Goal: Communication & Community: Share content

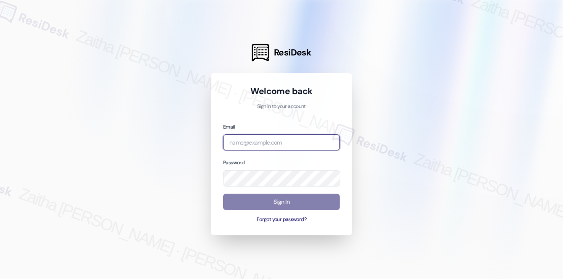
click at [239, 137] on input "email" at bounding box center [281, 142] width 117 height 16
type input "[EMAIL_ADDRESS][PERSON_NAME][DOMAIN_NAME]"
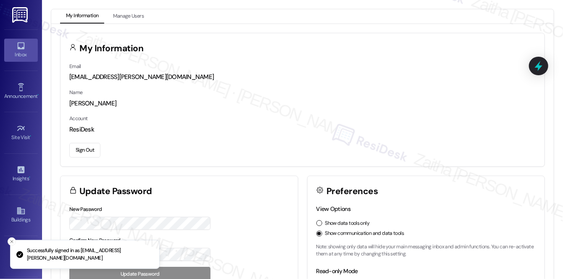
click at [20, 60] on link "Inbox" at bounding box center [21, 50] width 34 height 23
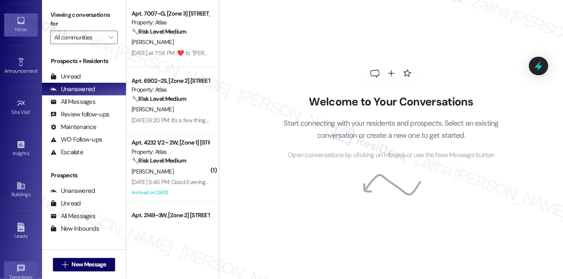
scroll to position [118, 0]
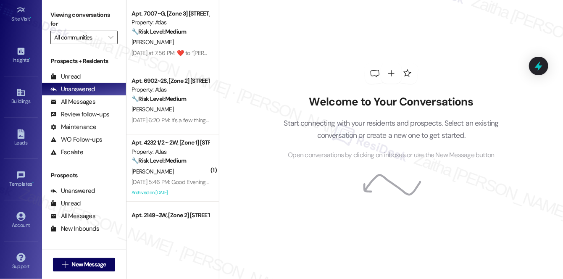
click at [89, 42] on input "All communities" at bounding box center [79, 37] width 50 height 13
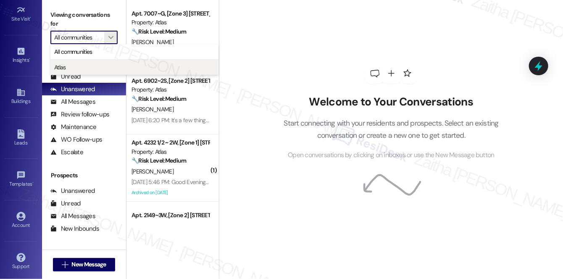
click at [81, 68] on span "Atlas" at bounding box center [134, 67] width 160 height 8
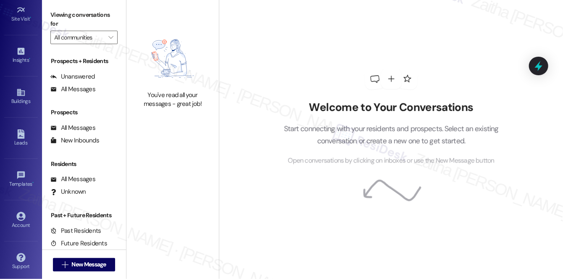
type input "Atlas"
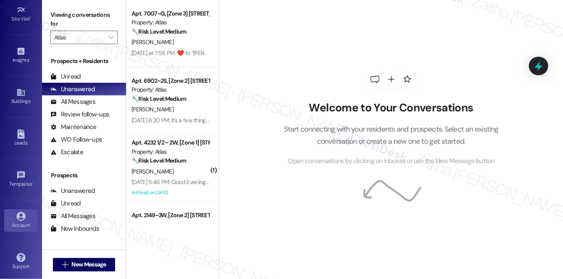
click at [17, 222] on div "Account" at bounding box center [21, 225] width 42 height 8
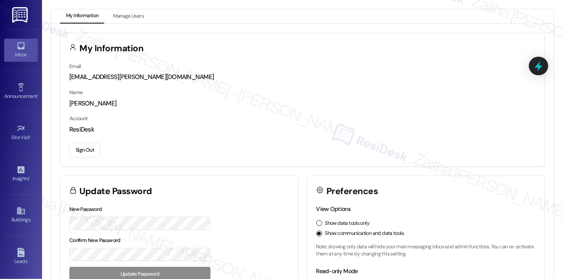
click at [26, 52] on div "Inbox" at bounding box center [21, 54] width 42 height 8
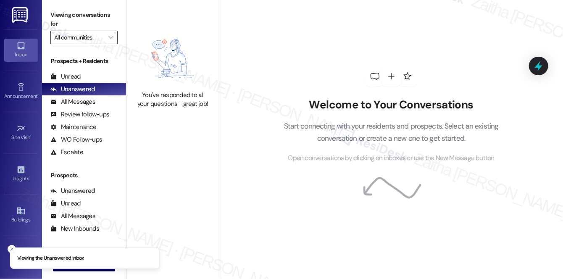
click at [77, 41] on input "All communities" at bounding box center [79, 37] width 50 height 13
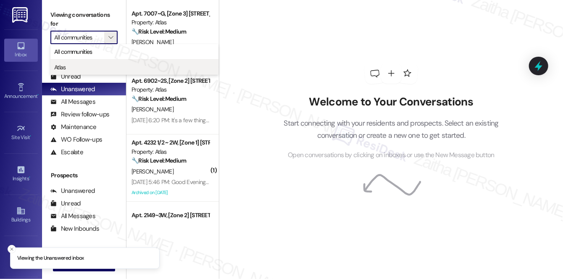
click at [79, 68] on span "Atlas" at bounding box center [134, 67] width 160 height 8
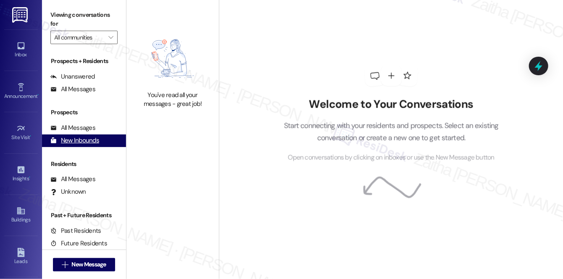
type input "Atlas"
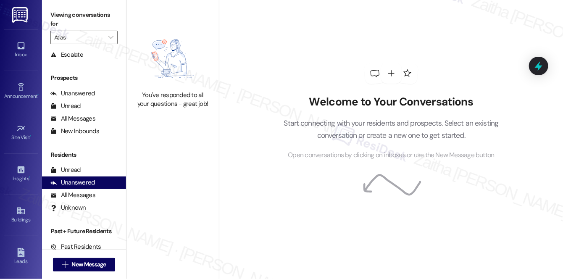
scroll to position [100, 0]
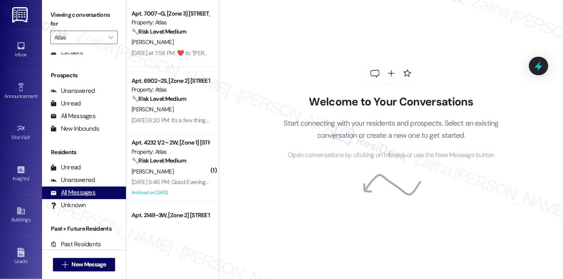
click at [93, 194] on div "All Messages" at bounding box center [72, 192] width 45 height 9
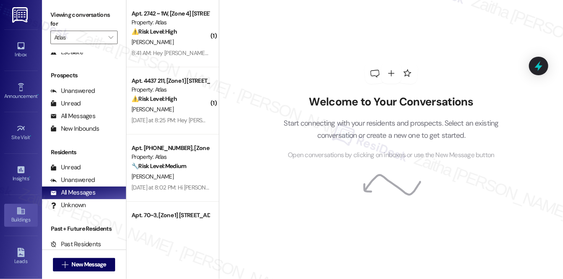
click at [19, 220] on div "Buildings" at bounding box center [21, 219] width 42 height 8
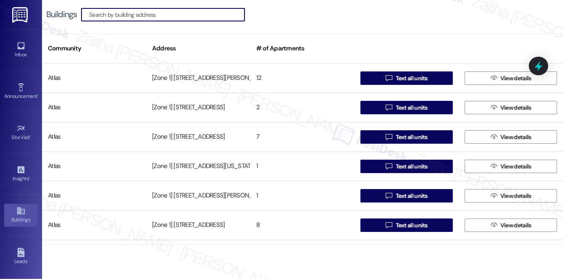
paste input "6237-45 Kedzie"
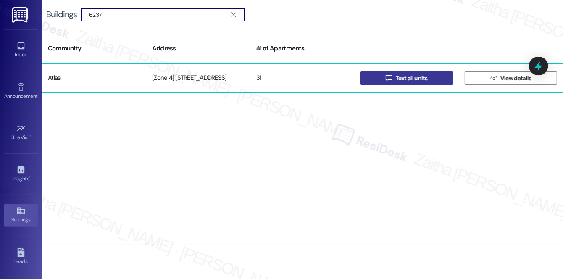
type input "6237"
click at [417, 79] on span "Text all units" at bounding box center [412, 78] width 32 height 9
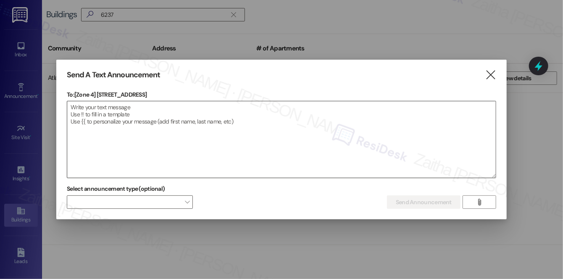
click at [195, 107] on textarea at bounding box center [281, 139] width 428 height 76
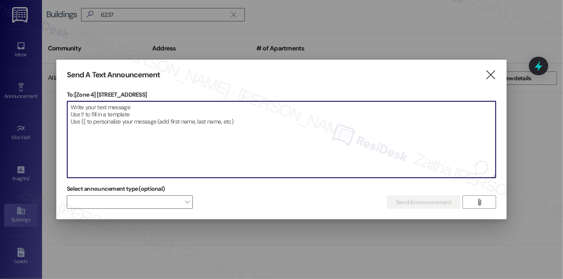
paste textarea "Hi {{first_name}}! We have made some changes to our pest control monthly treatm…"
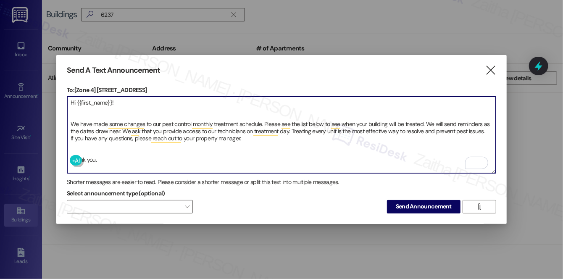
click at [71, 147] on textarea "Hi {{first_name}}! We have made some changes to our pest control monthly treatm…" at bounding box center [281, 135] width 428 height 76
click at [79, 112] on textarea "Hi {{first_name}}! We have made some changes to our pest control monthly treatm…" at bounding box center [281, 135] width 428 height 76
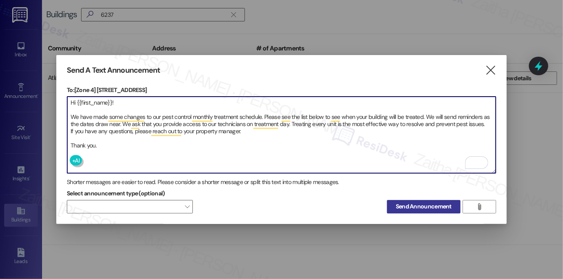
type textarea "Hi {{first_name}}! We have made some changes to our pest control monthly treatm…"
click at [429, 205] on span "Send Announcement" at bounding box center [424, 206] width 56 height 9
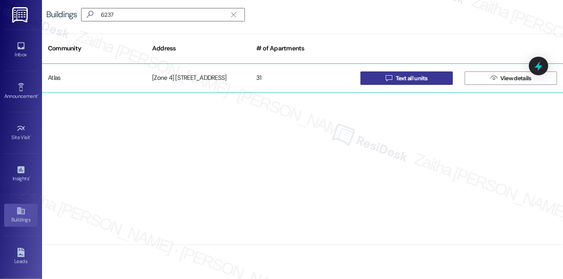
click at [394, 78] on span "Text all units" at bounding box center [411, 78] width 35 height 9
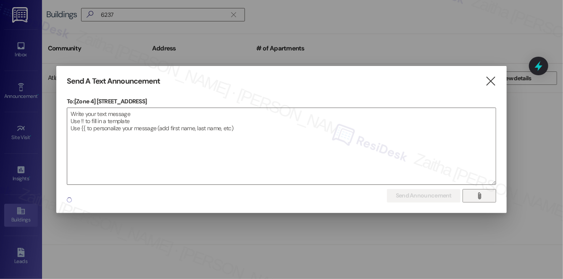
click at [475, 195] on span "" at bounding box center [479, 195] width 10 height 13
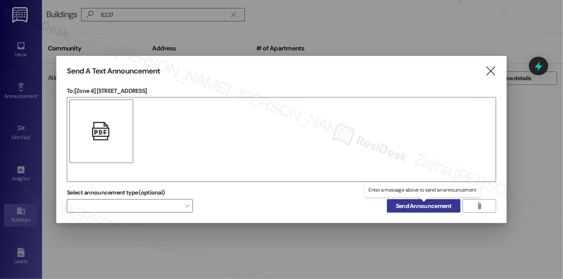
click at [429, 207] on span "Send Announcement" at bounding box center [424, 206] width 56 height 9
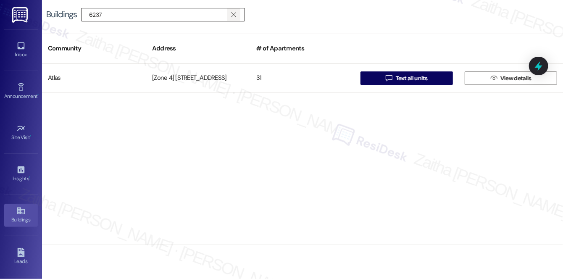
click at [233, 15] on icon "" at bounding box center [233, 14] width 5 height 7
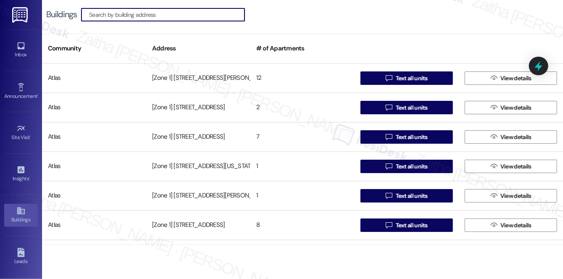
paste input "6355 Talman [STREET_ADDRESS]"
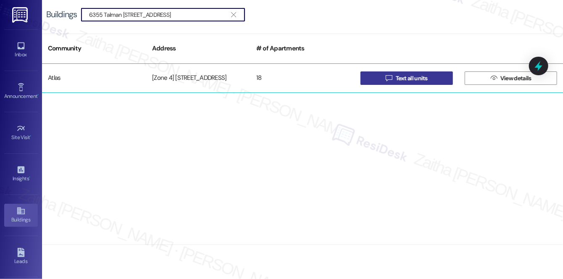
type input "6355 Talman [STREET_ADDRESS]"
click at [414, 76] on span "Text all units" at bounding box center [412, 78] width 32 height 9
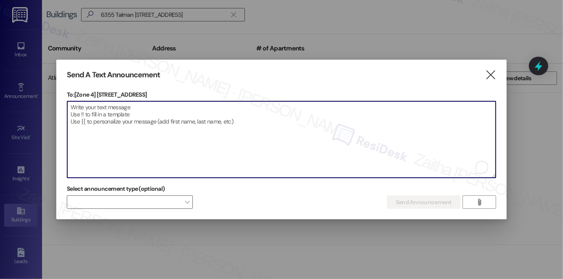
click at [219, 117] on textarea "To enrich screen reader interactions, please activate Accessibility in Grammarl…" at bounding box center [281, 139] width 428 height 76
paste textarea "Hi {{first_name}}! We have made some changes to our pest control monthly treatm…"
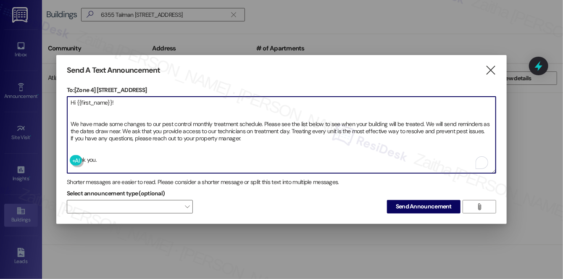
click at [86, 151] on textarea "Hi {{first_name}}! We have made some changes to our pest control monthly treatm…" at bounding box center [281, 135] width 428 height 76
click at [77, 112] on textarea "Hi {{first_name}}! We have made some changes to our pest control monthly treatm…" at bounding box center [281, 135] width 428 height 76
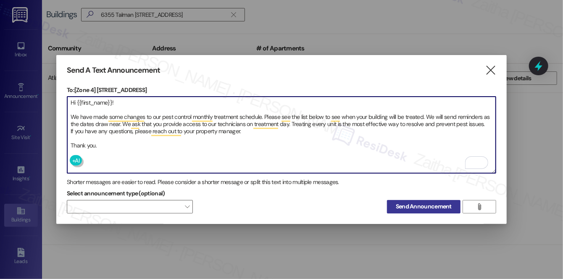
type textarea "Hi {{first_name}}! We have made some changes to our pest control monthly treatm…"
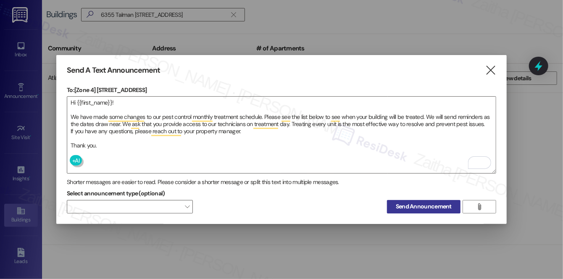
click at [409, 205] on span "Send Announcement" at bounding box center [424, 206] width 56 height 9
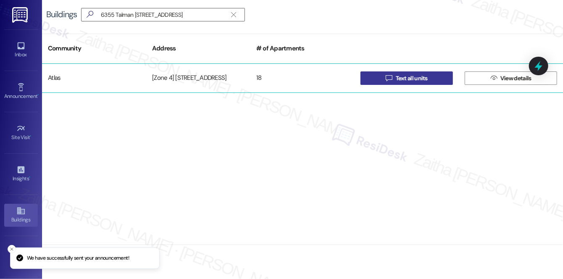
click at [415, 78] on span "Text all units" at bounding box center [412, 78] width 32 height 9
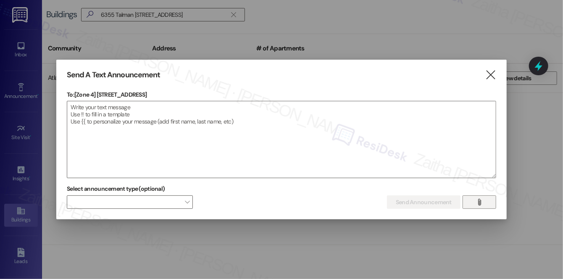
click at [481, 202] on icon "" at bounding box center [479, 202] width 6 height 7
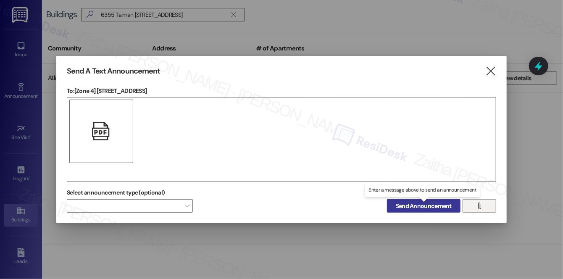
click at [421, 204] on span "Send Announcement" at bounding box center [424, 206] width 56 height 9
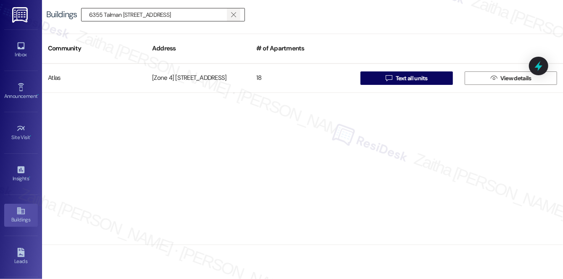
click at [234, 16] on icon "" at bounding box center [233, 14] width 5 height 7
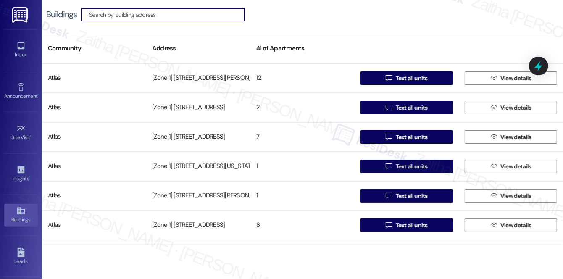
paste input "[STREET_ADDRESS]"
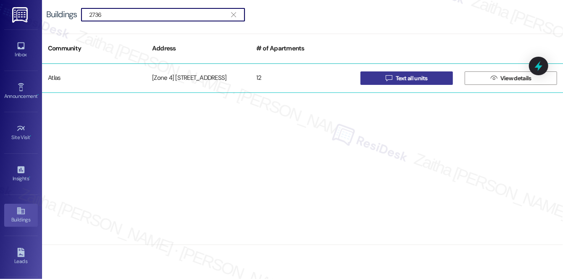
type input "2736"
click at [410, 80] on span "Text all units" at bounding box center [412, 78] width 32 height 9
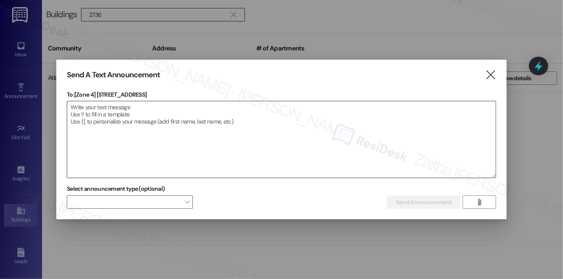
click at [146, 101] on textarea at bounding box center [281, 139] width 428 height 76
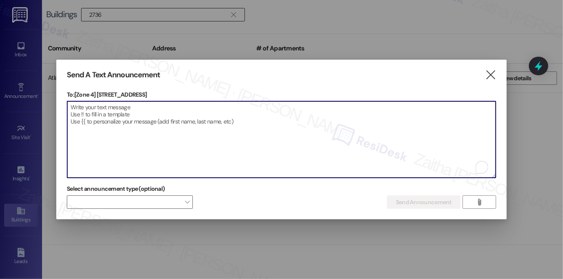
paste textarea "Hi {{first_name}}! We have made some changes to our pest control monthly treatm…"
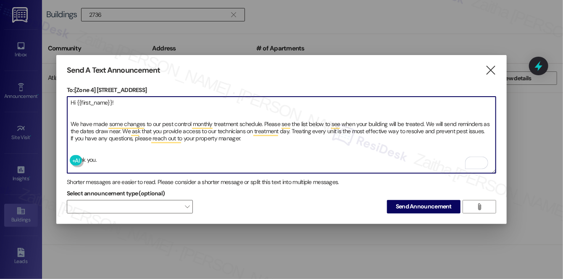
click at [89, 158] on textarea "Hi {{first_name}}! We have made some changes to our pest control monthly treatm…" at bounding box center [281, 135] width 428 height 76
click at [87, 147] on textarea "Hi {{first_name}}! We have made some changes to our pest control monthly treatm…" at bounding box center [281, 135] width 428 height 76
click at [104, 118] on textarea "Hi {{first_name}}! We have made some changes to our pest control monthly treatm…" at bounding box center [281, 135] width 428 height 76
click at [106, 111] on textarea "Hi {{first_name}}! We have made some changes to our pest control monthly treatm…" at bounding box center [281, 135] width 428 height 76
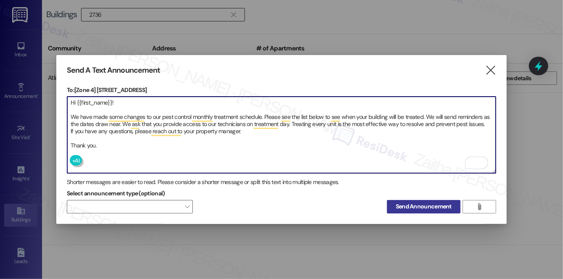
type textarea "Hi {{first_name}}! We have made some changes to our pest control monthly treatm…"
click at [419, 204] on span "Send Announcement" at bounding box center [424, 206] width 56 height 9
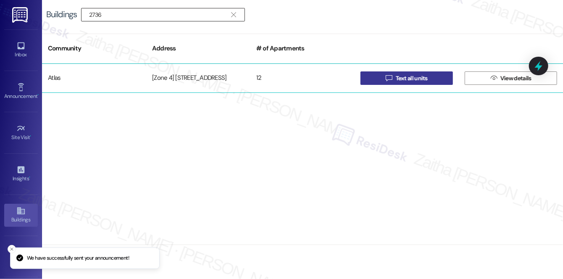
click at [413, 80] on span "Text all units" at bounding box center [412, 78] width 32 height 9
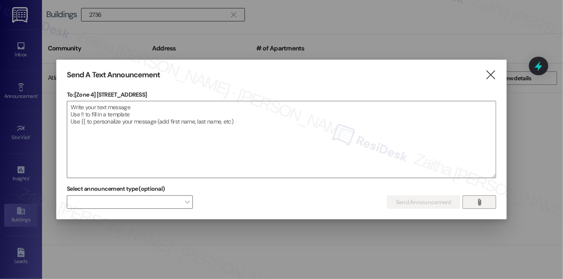
click at [481, 204] on icon "" at bounding box center [479, 202] width 6 height 7
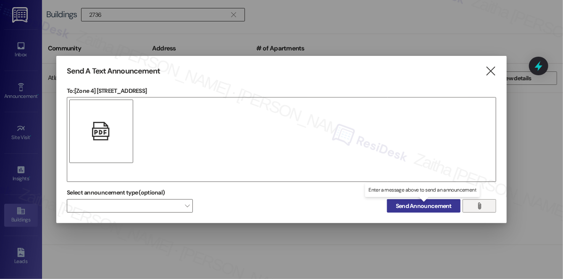
click at [411, 200] on button "Send Announcement" at bounding box center [423, 205] width 73 height 13
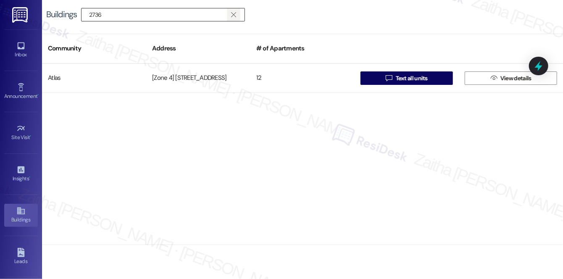
click at [235, 14] on icon "" at bounding box center [233, 14] width 5 height 7
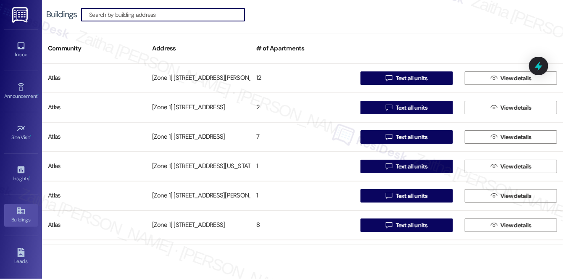
paste input "3108-10 W 63rd"
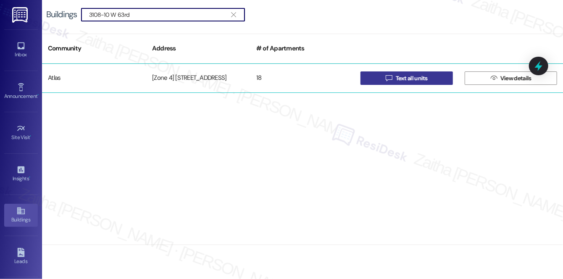
type input "3108-10 W 63rd"
click at [394, 80] on span "Text all units" at bounding box center [411, 78] width 35 height 9
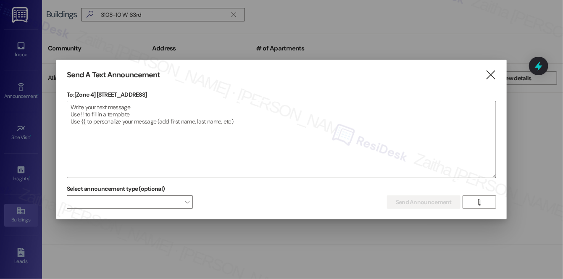
click at [225, 119] on textarea at bounding box center [281, 139] width 428 height 76
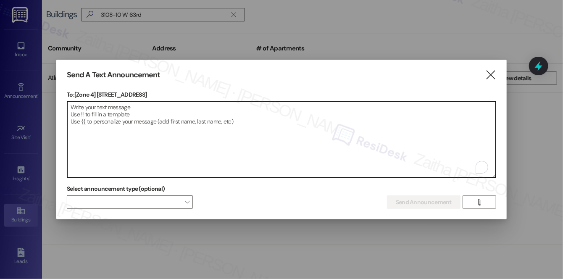
paste textarea "Hi {{first_name}}! We have made some changes to our pest control monthly treatm…"
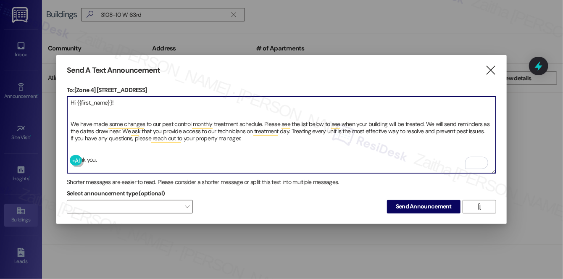
click at [118, 151] on textarea "Hi {{first_name}}! We have made some changes to our pest control monthly treatm…" at bounding box center [281, 135] width 428 height 76
click at [78, 113] on textarea "Hi {{first_name}}! We have made some changes to our pest control monthly treatm…" at bounding box center [281, 135] width 428 height 76
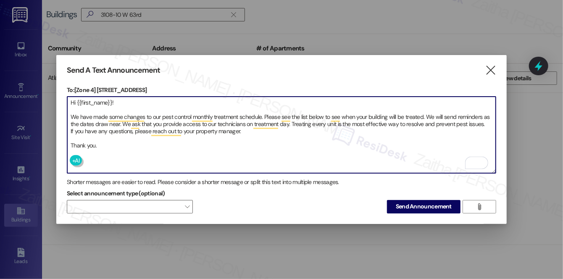
type textarea "Hi {{first_name}}! We have made some changes to our pest control monthly treatm…"
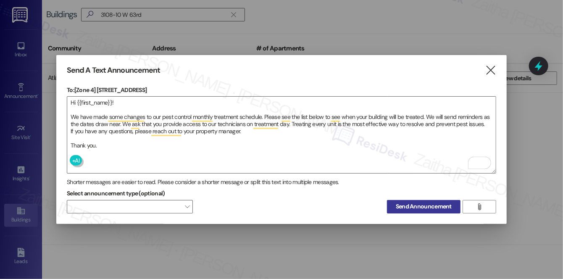
click at [416, 203] on span "Send Announcement" at bounding box center [424, 206] width 56 height 9
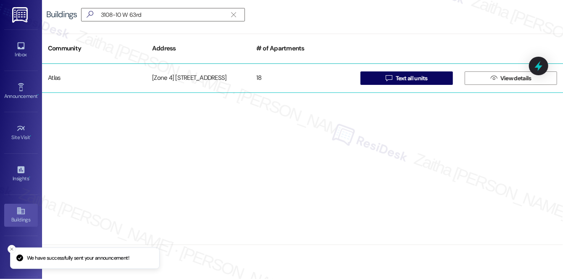
click at [421, 84] on button " Text all units" at bounding box center [406, 77] width 92 height 13
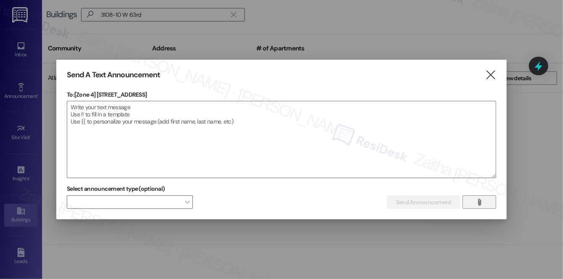
click at [481, 203] on icon "" at bounding box center [479, 202] width 6 height 7
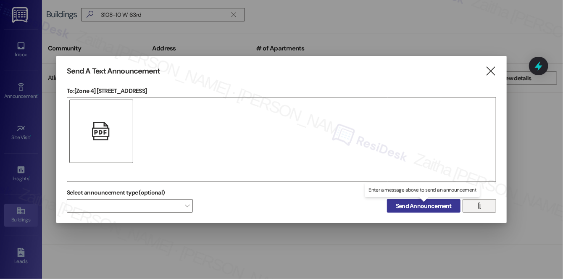
click at [424, 205] on span "Send Announcement" at bounding box center [424, 206] width 56 height 9
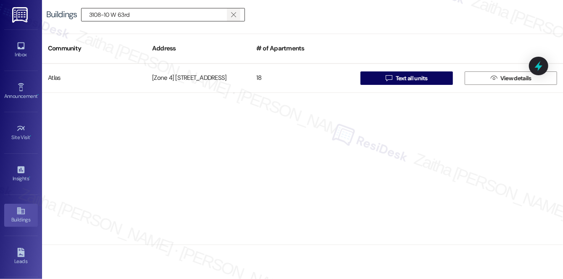
click at [235, 15] on icon "" at bounding box center [233, 14] width 5 height 7
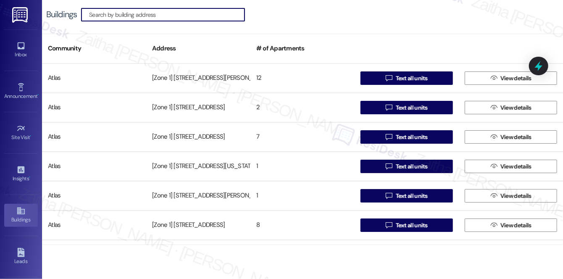
paste input "5848-54 [PERSON_NAME]"
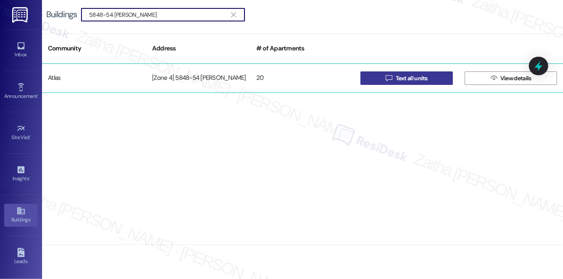
type input "5848-54 [PERSON_NAME]"
click at [401, 78] on span "Text all units" at bounding box center [412, 78] width 32 height 9
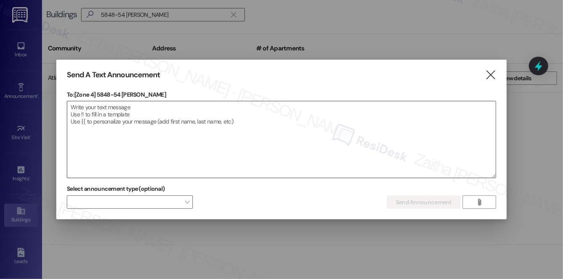
click at [218, 115] on textarea at bounding box center [281, 139] width 428 height 76
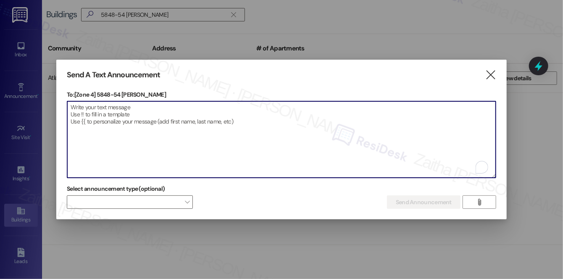
paste textarea "Hi {{first_name}}! We have made some changes to our pest control monthly treatm…"
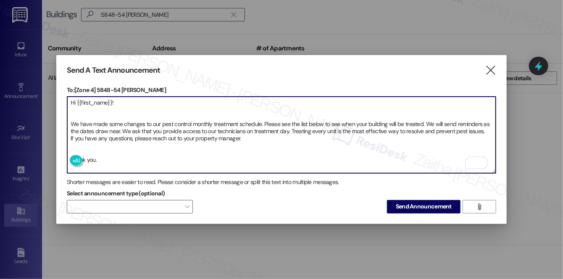
click at [70, 148] on textarea "Hi {{first_name}}! We have made some changes to our pest control monthly treatm…" at bounding box center [281, 135] width 428 height 76
click at [82, 111] on textarea "Hi {{first_name}}! We have made some changes to our pest control monthly treatm…" at bounding box center [281, 135] width 428 height 76
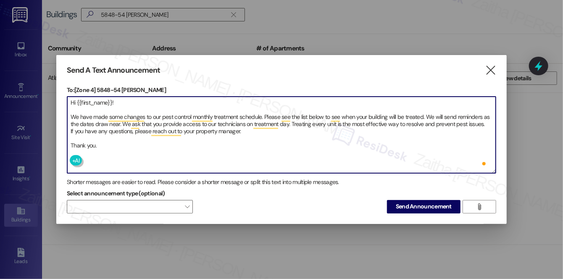
type textarea "Hi {{first_name}}! We have made some changes to our pest control monthly treatm…"
click at [417, 202] on span "Send Announcement" at bounding box center [424, 206] width 56 height 9
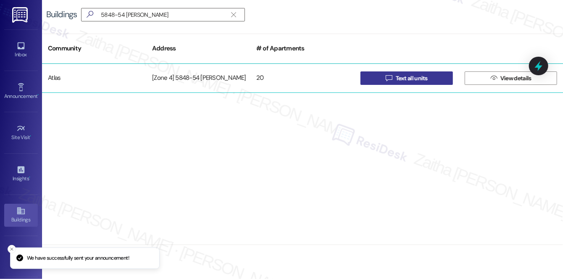
click at [420, 77] on span "Text all units" at bounding box center [412, 78] width 32 height 9
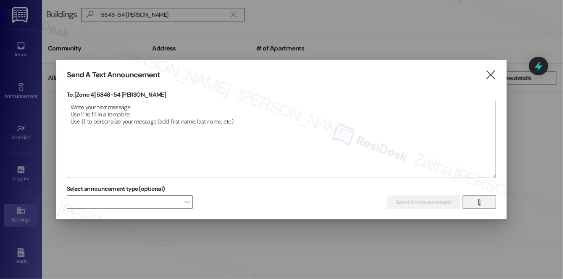
click at [489, 199] on button "" at bounding box center [479, 201] width 34 height 13
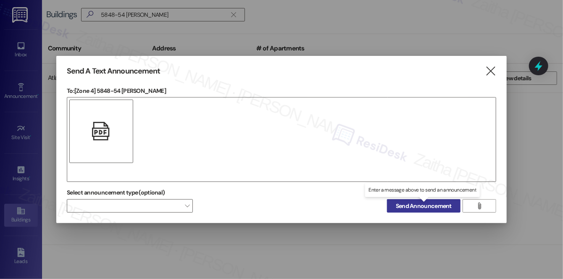
click at [419, 206] on span "Send Announcement" at bounding box center [424, 206] width 56 height 9
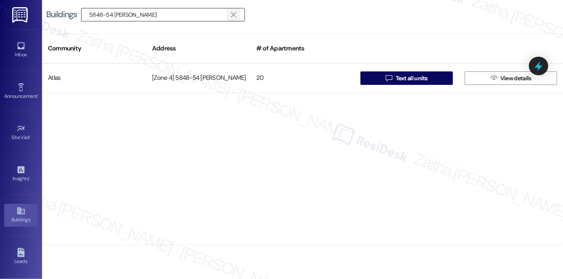
click at [235, 15] on icon "" at bounding box center [233, 14] width 5 height 7
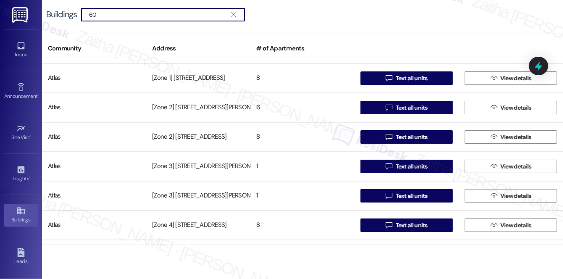
type input "6"
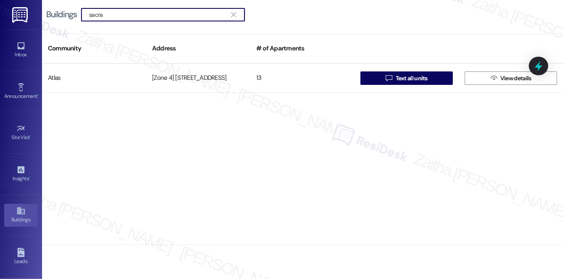
type input "sacra"
drag, startPoint x: 135, startPoint y: 14, endPoint x: 73, endPoint y: 14, distance: 62.6
click at [73, 14] on div "Buildings  sacra " at bounding box center [149, 14] width 207 height 13
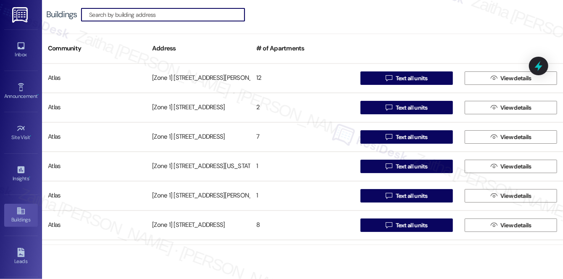
paste input "[STREET_ADDRESS]"
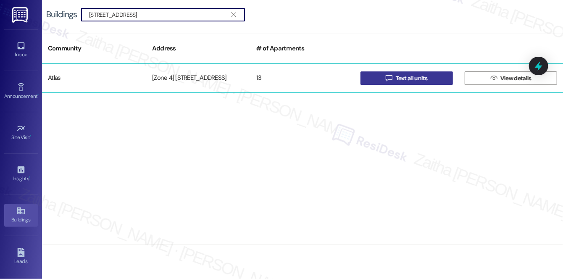
type input "[STREET_ADDRESS]"
click at [390, 76] on icon "" at bounding box center [388, 78] width 6 height 7
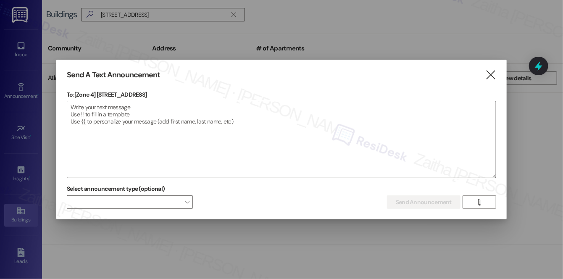
click at [182, 109] on textarea at bounding box center [281, 139] width 428 height 76
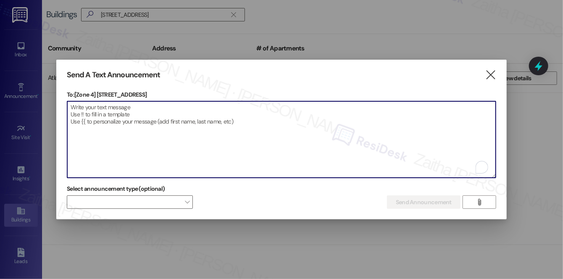
paste textarea "Hi {{first_name}}! We have made some changes to our pest control monthly treatm…"
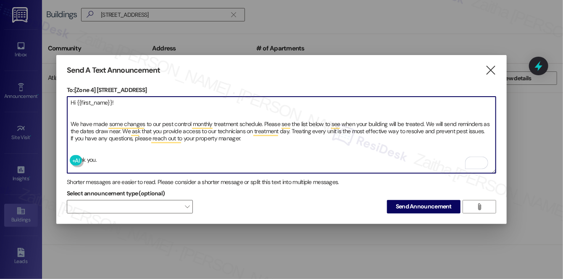
click at [78, 149] on textarea "Hi {{first_name}}! We have made some changes to our pest control monthly treatm…" at bounding box center [281, 135] width 428 height 76
click at [79, 114] on textarea "Hi {{first_name}}! We have made some changes to our pest control monthly treatm…" at bounding box center [281, 135] width 428 height 76
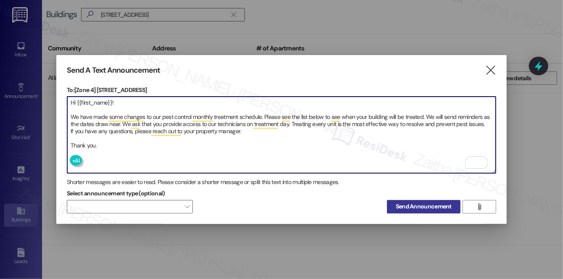
type textarea "Hi {{first_name}}! We have made some changes to our pest control monthly treatm…"
click at [408, 203] on span "Send Announcement" at bounding box center [424, 206] width 56 height 9
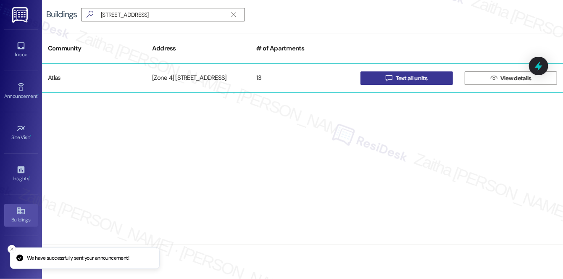
click at [407, 76] on span "Text all units" at bounding box center [412, 78] width 32 height 9
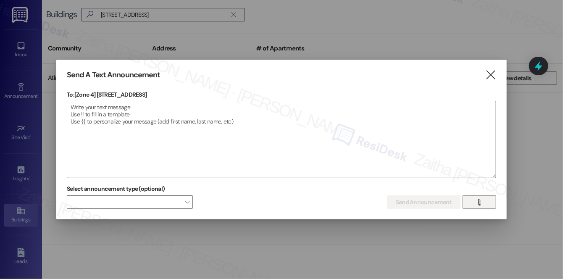
click at [482, 200] on icon "" at bounding box center [479, 202] width 6 height 7
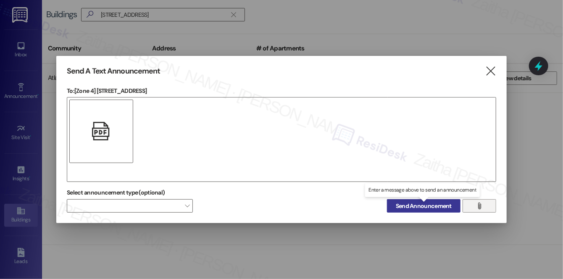
click at [431, 207] on span "Send Announcement" at bounding box center [424, 206] width 56 height 9
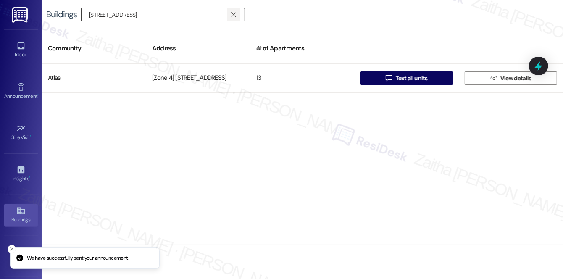
click at [236, 13] on span "" at bounding box center [233, 14] width 8 height 13
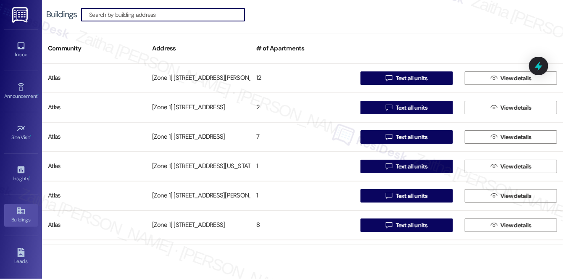
paste input "65th/[US_STATE]"
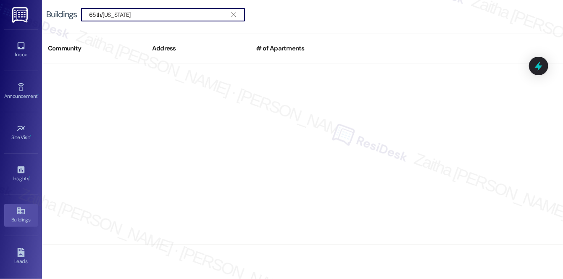
type input "65th/[US_STATE]"
click at [232, 13] on icon "" at bounding box center [233, 14] width 5 height 7
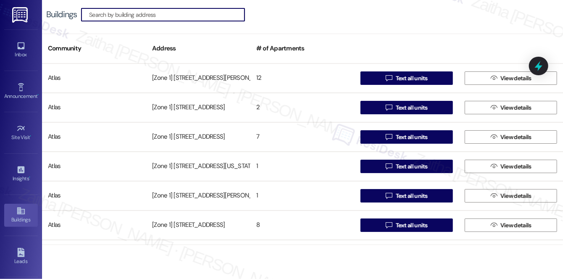
paste input "6501-03 S. [US_STATE]/6507 - 6519 S [US_STATE]"
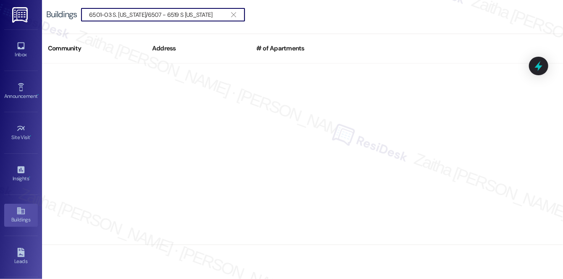
drag, startPoint x: 209, startPoint y: 13, endPoint x: 119, endPoint y: 11, distance: 89.9
click at [118, 11] on input "6501-03 S. [US_STATE]/6507 - 6519 S [US_STATE]" at bounding box center [158, 15] width 138 height 12
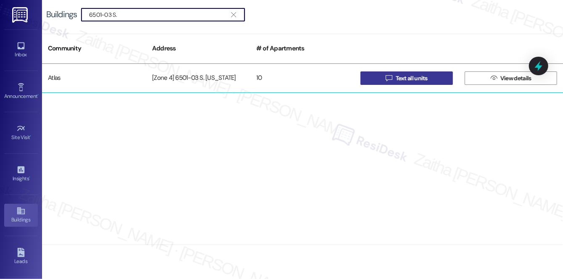
type input "6501-03 S."
click at [406, 79] on span "Text all units" at bounding box center [412, 78] width 32 height 9
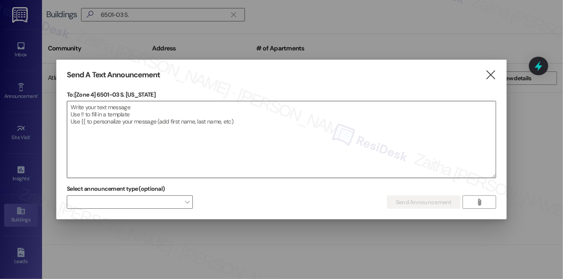
click at [160, 142] on textarea at bounding box center [281, 139] width 428 height 76
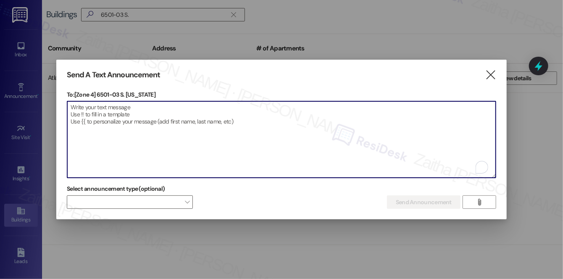
paste textarea "Hi {{first_name}}! We have made some changes to our pest control monthly treatm…"
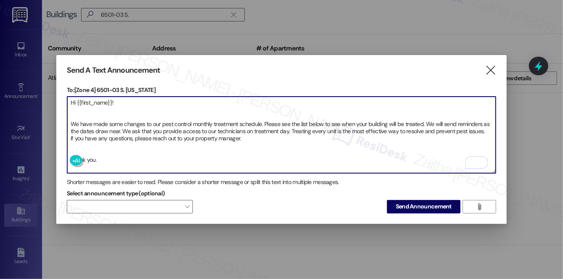
click at [80, 148] on textarea "Hi {{first_name}}! We have made some changes to our pest control monthly treatm…" at bounding box center [281, 135] width 428 height 76
click at [81, 111] on textarea "Hi {{first_name}}! We have made some changes to our pest control monthly treatm…" at bounding box center [281, 135] width 428 height 76
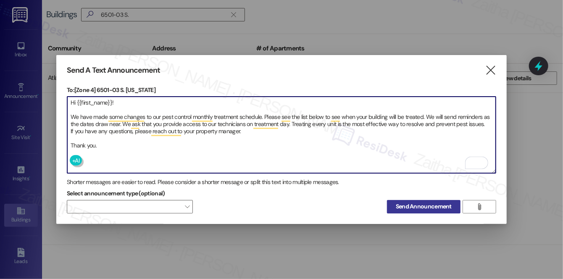
type textarea "Hi {{first_name}}! We have made some changes to our pest control monthly treatm…"
click at [425, 206] on span "Send Announcement" at bounding box center [424, 206] width 56 height 9
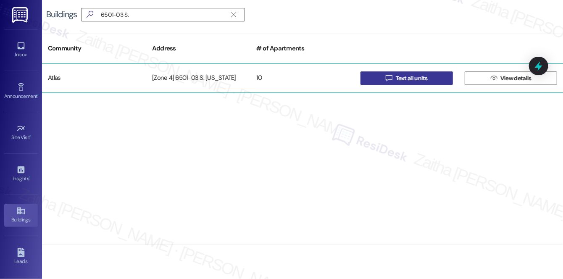
click at [433, 81] on button " Text all units" at bounding box center [406, 77] width 92 height 13
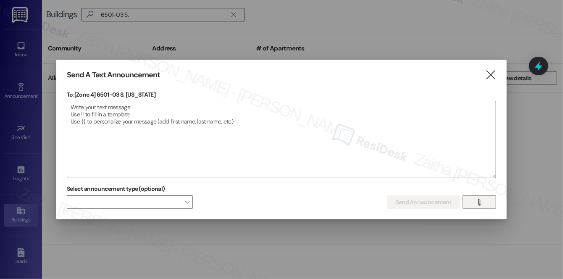
click at [483, 199] on span "" at bounding box center [479, 202] width 10 height 13
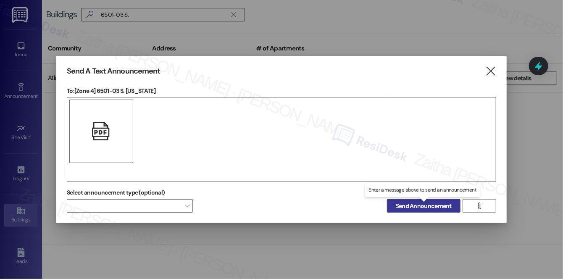
click at [414, 206] on span "Send Announcement" at bounding box center [424, 206] width 56 height 9
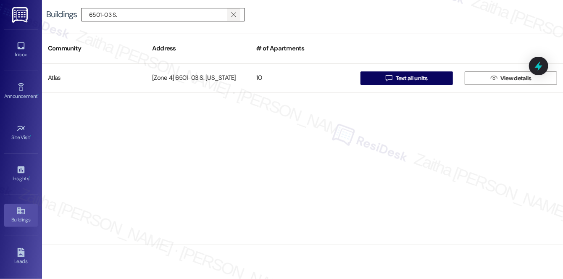
click at [233, 13] on icon "" at bounding box center [233, 14] width 5 height 7
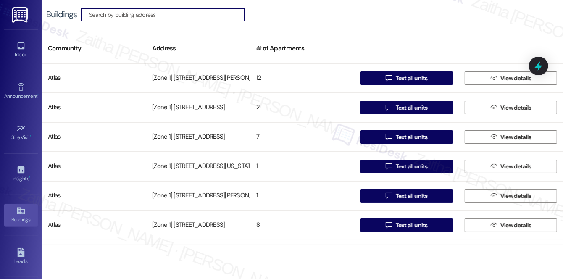
paste input "6320-28 S Troy"
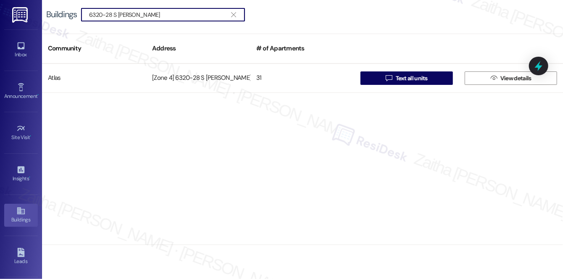
type input "6320-28 S Troy"
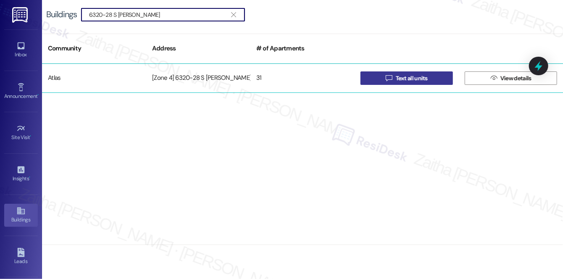
click at [400, 76] on span "Text all units" at bounding box center [412, 78] width 32 height 9
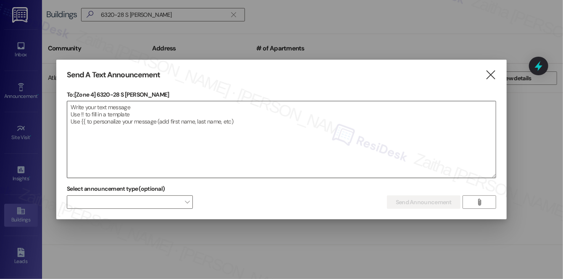
click at [219, 118] on textarea at bounding box center [281, 139] width 428 height 76
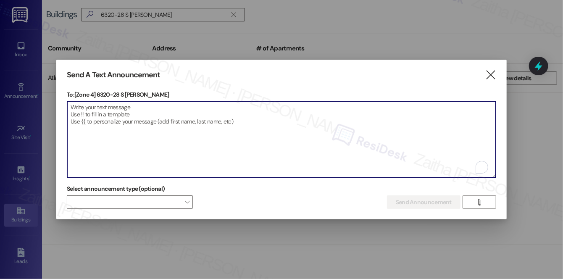
paste textarea "Hi {{first_name}}! We have made some changes to our pest control monthly treatm…"
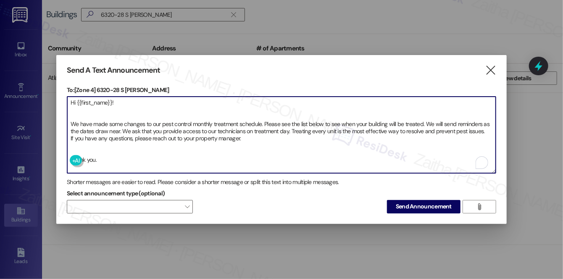
click at [81, 151] on textarea "Hi {{first_name}}! We have made some changes to our pest control monthly treatm…" at bounding box center [281, 135] width 428 height 76
click at [83, 116] on textarea "Hi {{first_name}}! We have made some changes to our pest control monthly treatm…" at bounding box center [281, 135] width 428 height 76
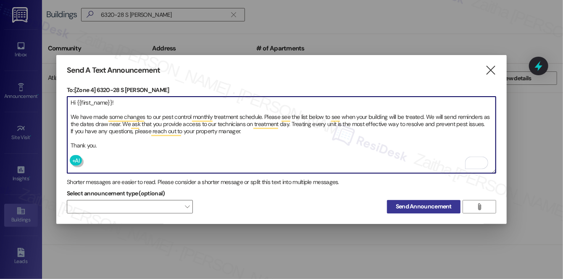
type textarea "Hi {{first_name}}! We have made some changes to our pest control monthly treatm…"
click at [427, 205] on span "Send Announcement" at bounding box center [424, 206] width 56 height 9
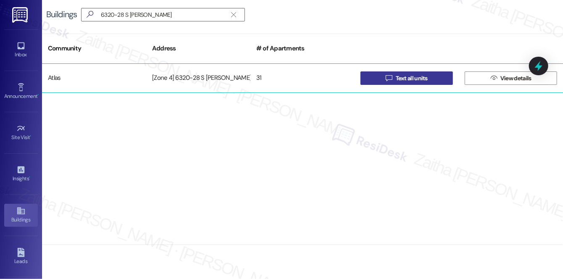
click at [398, 76] on span "Text all units" at bounding box center [412, 78] width 32 height 9
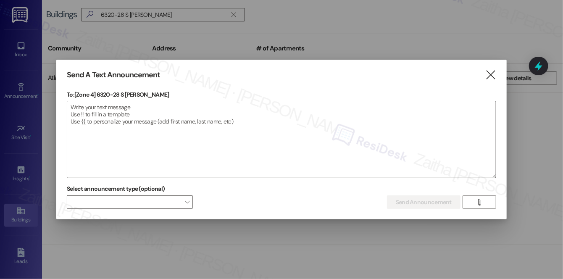
click at [252, 124] on textarea at bounding box center [281, 139] width 428 height 76
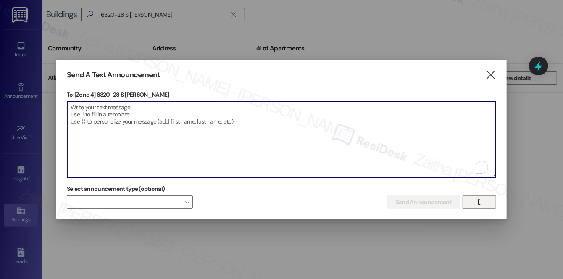
click at [480, 202] on icon "" at bounding box center [479, 202] width 6 height 7
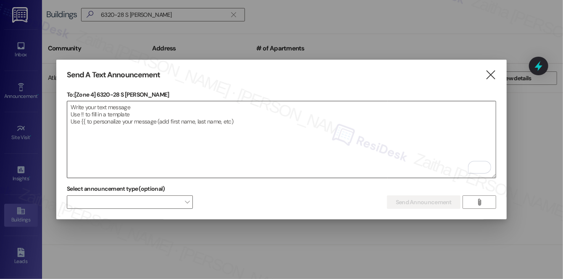
click at [402, 131] on textarea "To enrich screen reader interactions, please activate Accessibility in Grammarl…" at bounding box center [281, 139] width 428 height 76
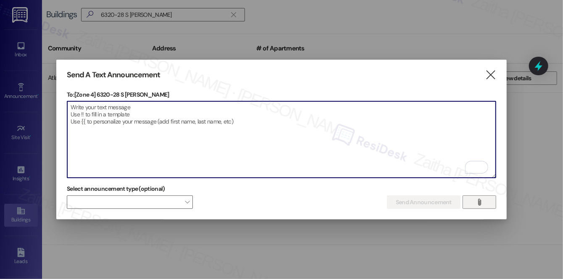
click at [481, 200] on icon "" at bounding box center [479, 202] width 6 height 7
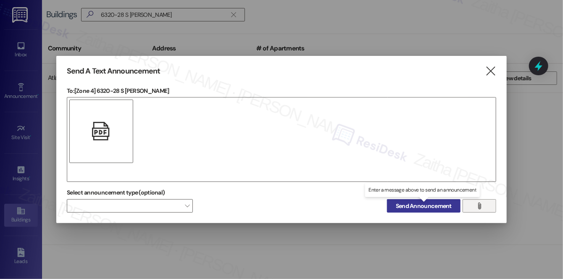
click at [412, 207] on span "Send Announcement" at bounding box center [424, 206] width 56 height 9
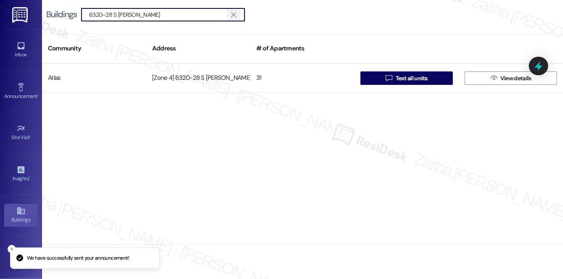
click at [236, 13] on icon "" at bounding box center [233, 14] width 5 height 7
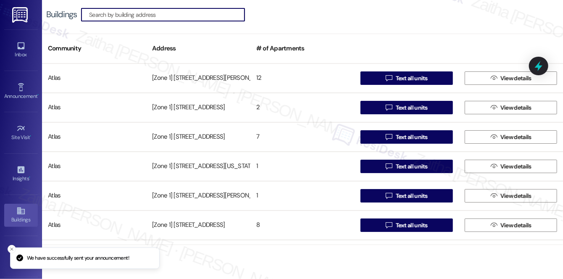
paste input "6314-16 S. Troy/6320-28 S Troy"
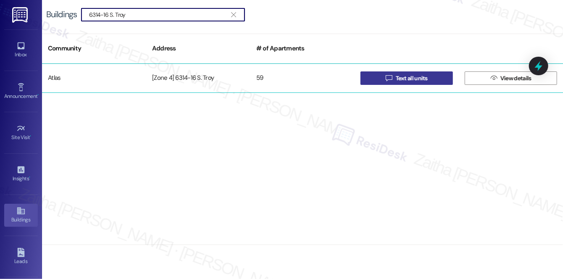
type input "6314-16 S. Troy"
click at [404, 74] on span "Text all units" at bounding box center [412, 78] width 32 height 9
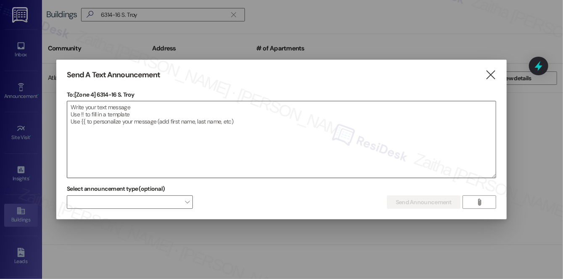
click at [184, 119] on textarea at bounding box center [281, 139] width 428 height 76
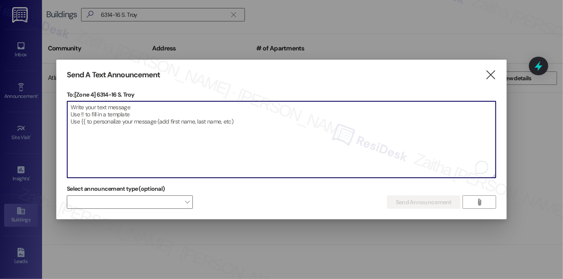
paste textarea "Hi {{first_name}}! We have made some changes to our pest control monthly treatm…"
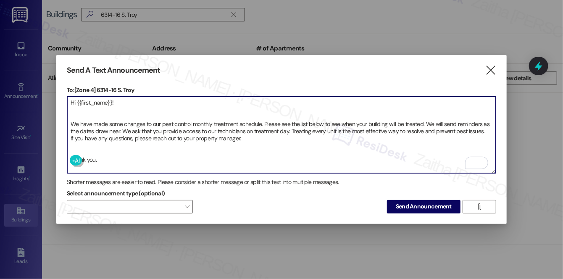
click at [89, 148] on textarea "Hi {{first_name}}! We have made some changes to our pest control monthly treatm…" at bounding box center [281, 135] width 428 height 76
click at [79, 113] on textarea "Hi {{first_name}}! We have made some changes to our pest control monthly treatm…" at bounding box center [281, 135] width 428 height 76
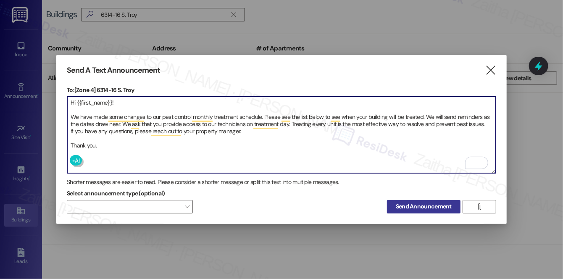
type textarea "Hi {{first_name}}! We have made some changes to our pest control monthly treatm…"
click at [427, 205] on span "Send Announcement" at bounding box center [424, 206] width 56 height 9
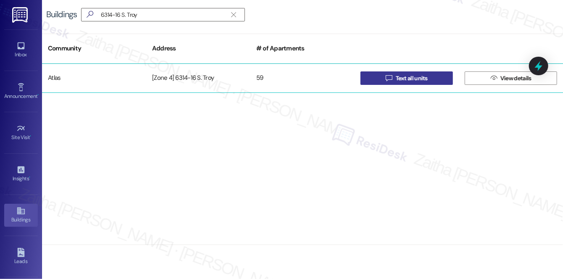
click at [412, 80] on span "Text all units" at bounding box center [412, 78] width 32 height 9
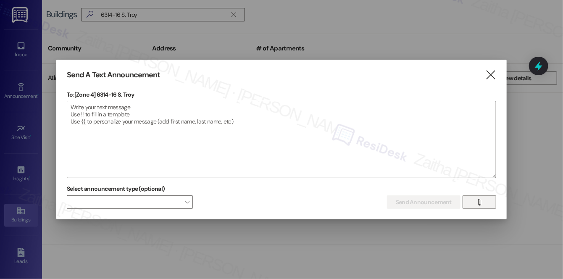
click at [480, 203] on icon "" at bounding box center [479, 202] width 6 height 7
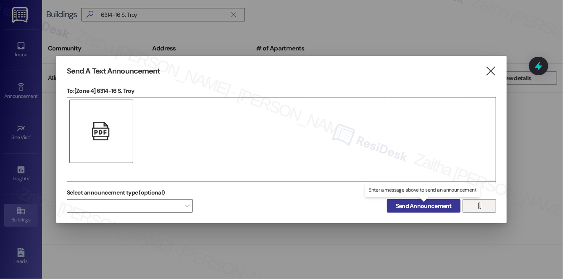
click at [425, 206] on span "Send Announcement" at bounding box center [424, 206] width 56 height 9
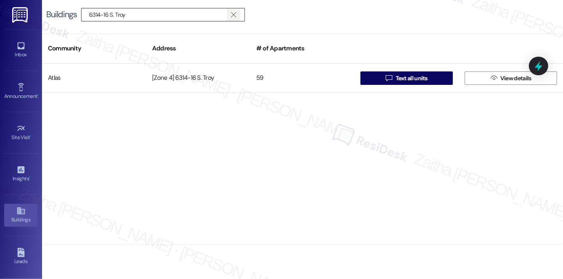
click at [232, 16] on icon "" at bounding box center [233, 14] width 5 height 7
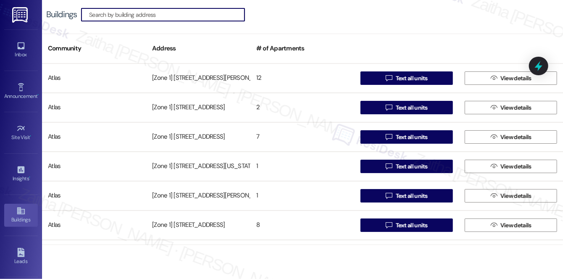
paste input "3639 W 63rd MOBILITY ZONE"
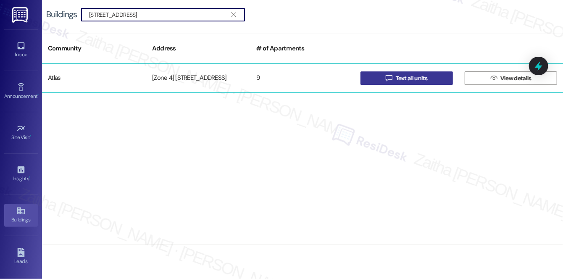
type input "3639 W 63rd"
click at [429, 82] on button " Text all units" at bounding box center [406, 77] width 92 height 13
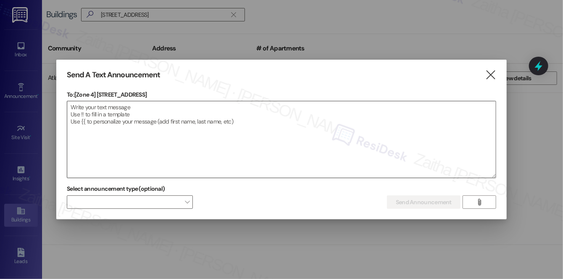
click at [169, 110] on textarea at bounding box center [281, 139] width 428 height 76
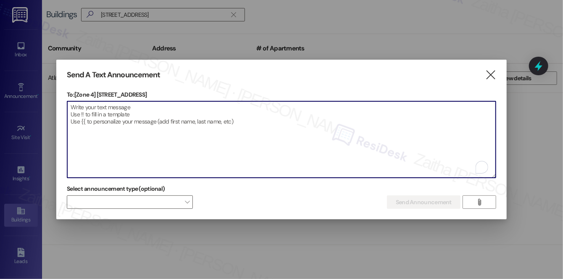
paste textarea "Hi {{first_name}}! We have made some changes to our pest control monthly treatm…"
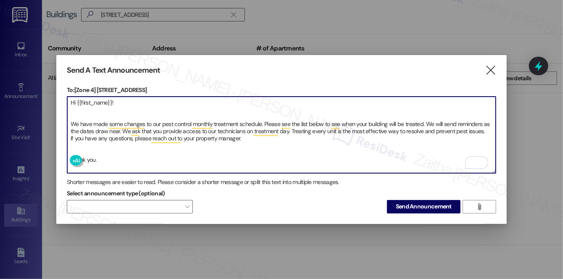
click at [84, 147] on textarea "Hi {{first_name}}! We have made some changes to our pest control monthly treatm…" at bounding box center [281, 135] width 428 height 76
click at [84, 108] on textarea "Hi {{first_name}}! We have made some changes to our pest control monthly treatm…" at bounding box center [281, 135] width 428 height 76
type textarea "Hi {{first_name}}! We have made some changes to our pest control monthly treatm…"
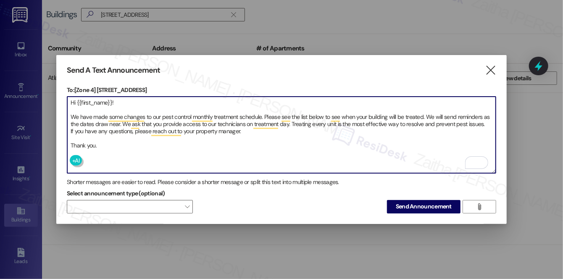
click at [134, 139] on textarea "Hi {{first_name}}! We have made some changes to our pest control monthly treatm…" at bounding box center [281, 135] width 428 height 76
